Goal: Task Accomplishment & Management: Use online tool/utility

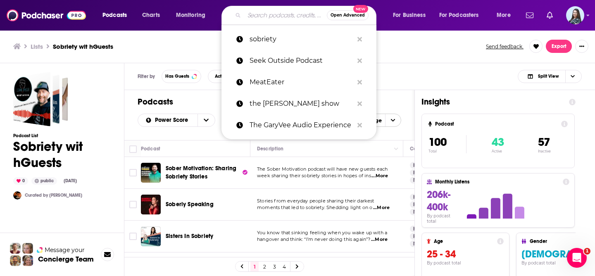
scroll to position [609, 87]
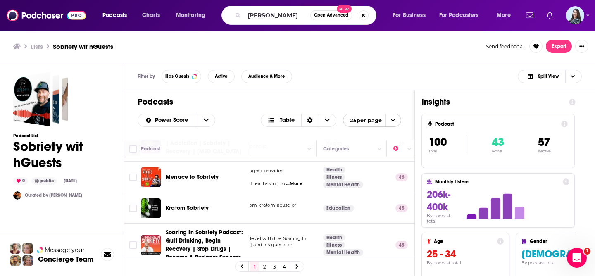
type input "[PERSON_NAME]"
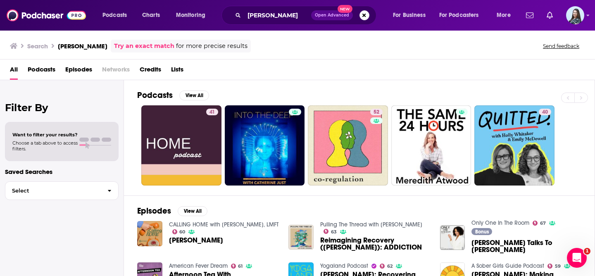
click at [179, 66] on span "Lists" at bounding box center [177, 71] width 12 height 17
click at [193, 211] on button "View All" at bounding box center [193, 211] width 30 height 10
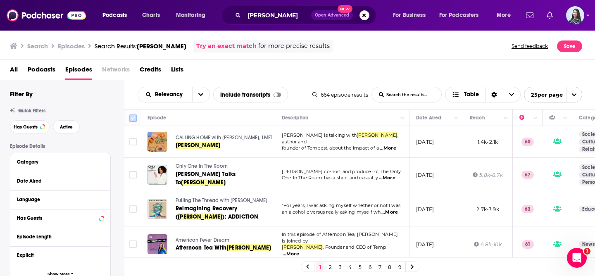
click at [131, 117] on input "Toggle select all" at bounding box center [132, 117] width 7 height 7
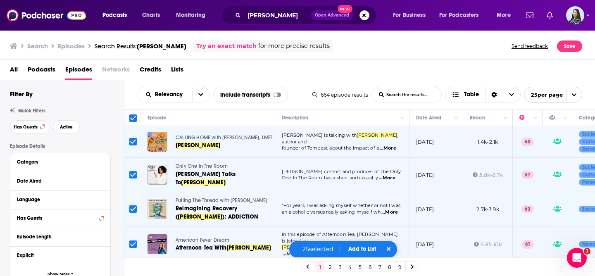
click at [134, 100] on div "Relevancy List Search Input Search the results... Include transcripts Table 664…" at bounding box center [359, 94] width 471 height 29
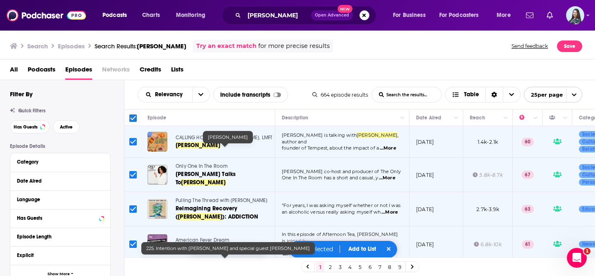
click at [391, 250] on icon at bounding box center [388, 249] width 4 height 4
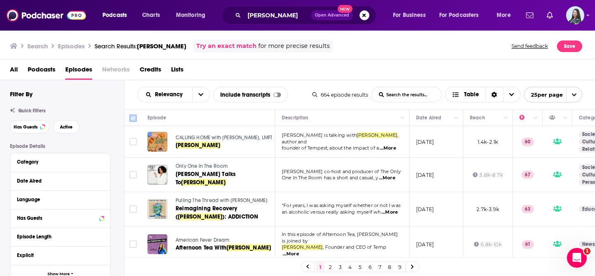
click at [132, 117] on input "Toggle select all" at bounding box center [132, 117] width 7 height 7
checkbox input "true"
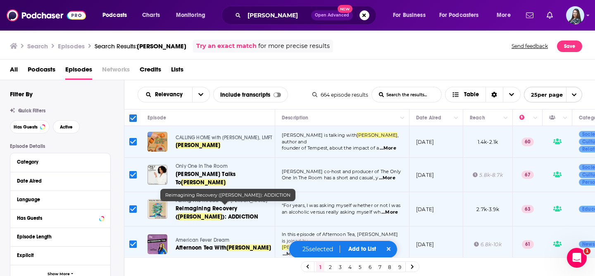
click at [361, 247] on span "Add to List" at bounding box center [362, 248] width 28 height 7
click at [361, 233] on button "Add Podcasts" at bounding box center [359, 232] width 45 height 15
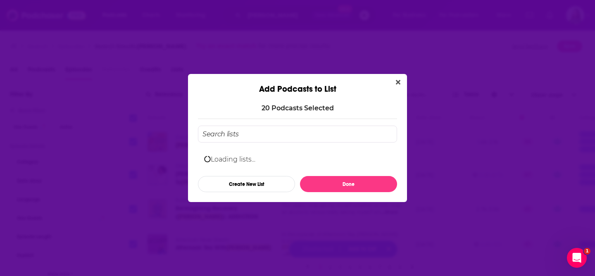
click at [395, 126] on input "Add Podcast To List" at bounding box center [297, 134] width 199 height 17
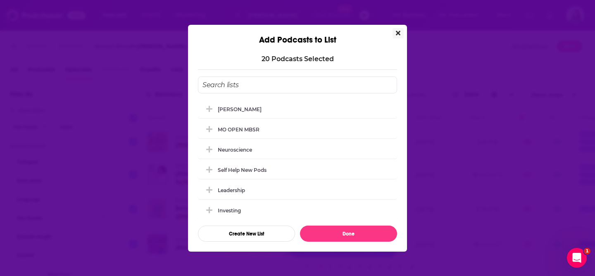
click at [394, 28] on button "Close" at bounding box center [397, 33] width 11 height 10
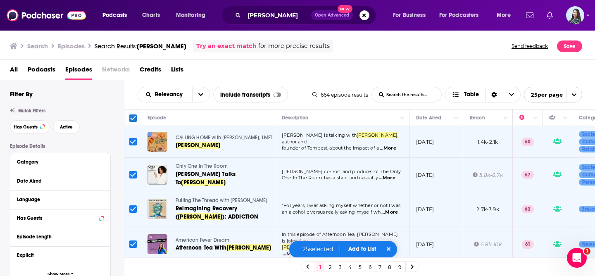
click at [360, 251] on span "Add to List" at bounding box center [362, 248] width 28 height 7
click at [360, 215] on button "Add Episodes" at bounding box center [359, 217] width 45 height 15
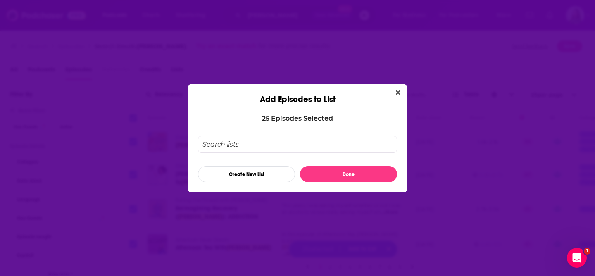
click at [280, 143] on input "Add Episode To List" at bounding box center [297, 144] width 199 height 17
click at [263, 177] on button "Create New List" at bounding box center [246, 174] width 97 height 16
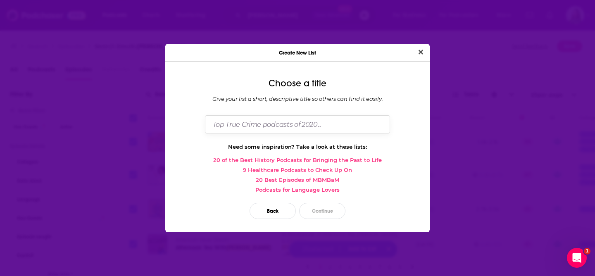
click at [269, 127] on input "Dialog" at bounding box center [297, 124] width 185 height 18
paste input "[PERSON_NAME] QUIT LIKE A WOMAN"
drag, startPoint x: 299, startPoint y: 125, endPoint x: 256, endPoint y: 122, distance: 42.6
click at [256, 123] on input "[PERSON_NAME] [PERSON_NAME] QUIT LIKE A WOMAN" at bounding box center [297, 124] width 185 height 18
click at [331, 125] on input "[PERSON_NAME] QUIT LIKE A WOMAN" at bounding box center [297, 124] width 185 height 18
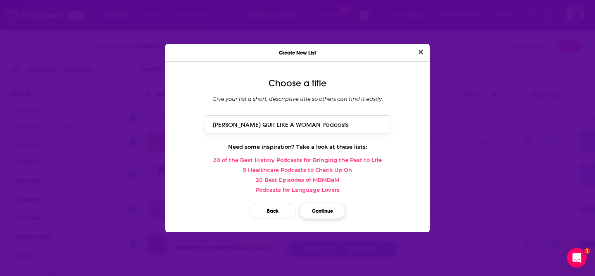
type input "[PERSON_NAME] QUIT LIKE A WOMAN Podcasts"
click at [322, 209] on button "Continue" at bounding box center [322, 211] width 46 height 16
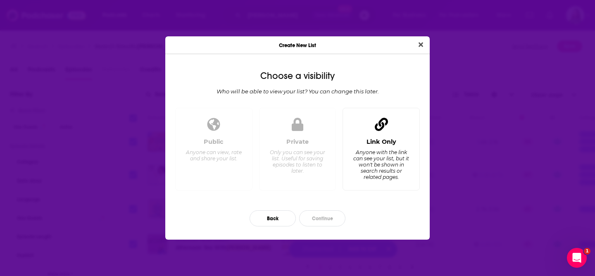
click at [362, 149] on div "Anyone with the link can see your list, but it won't be shown in search results…" at bounding box center [381, 164] width 57 height 31
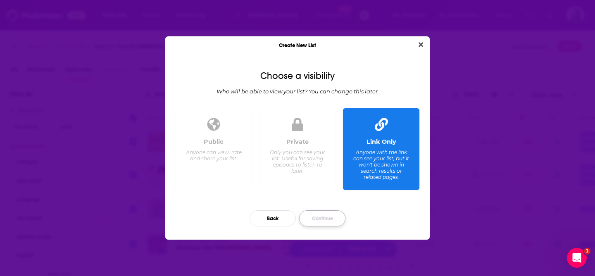
click at [321, 221] on button "Continue" at bounding box center [322, 218] width 46 height 16
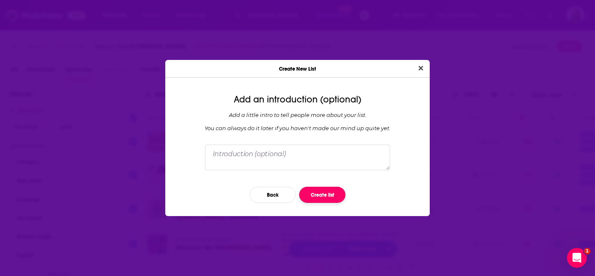
click at [321, 192] on button "Create list" at bounding box center [322, 195] width 46 height 16
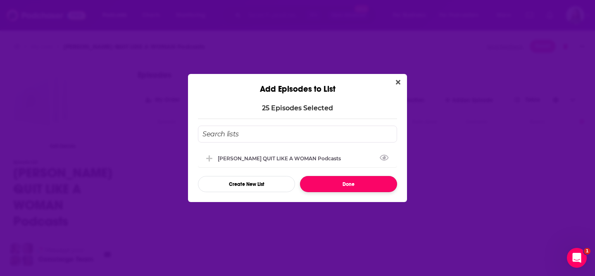
click at [327, 180] on button "Done" at bounding box center [348, 184] width 97 height 16
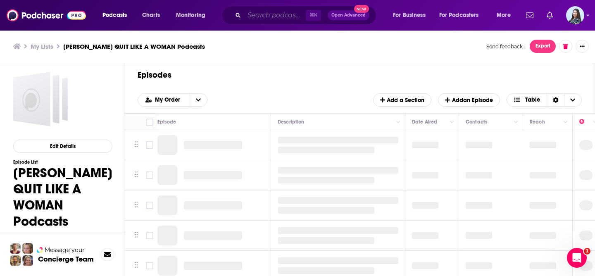
click at [262, 18] on input "Search podcasts, credits, & more..." at bounding box center [275, 15] width 62 height 13
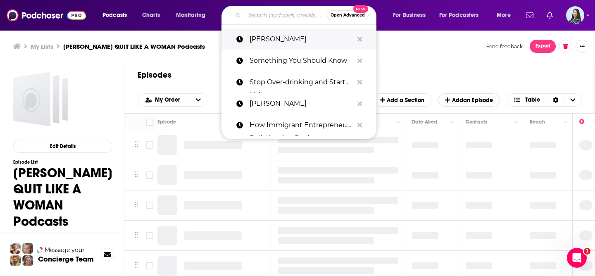
click at [267, 40] on p "[PERSON_NAME]" at bounding box center [301, 38] width 104 height 21
type input "[PERSON_NAME]"
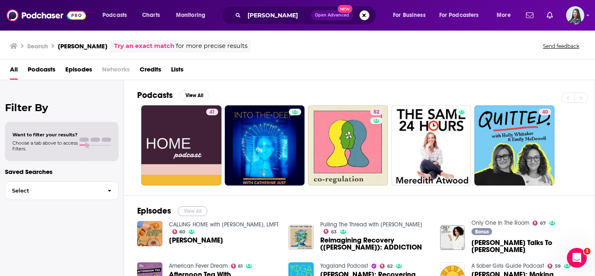
click at [190, 209] on button "View All" at bounding box center [193, 211] width 30 height 10
